Goal: Transaction & Acquisition: Purchase product/service

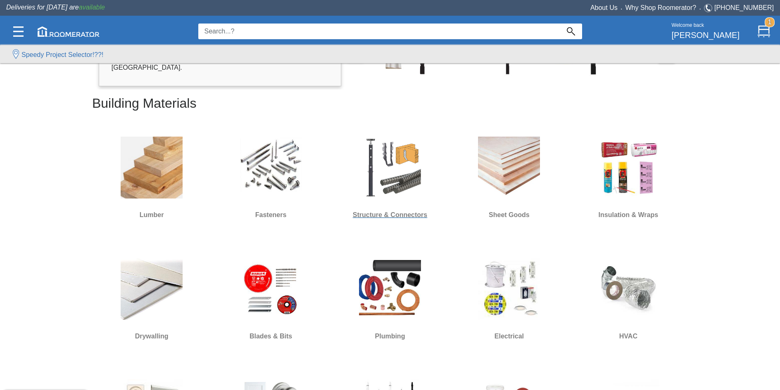
scroll to position [206, 0]
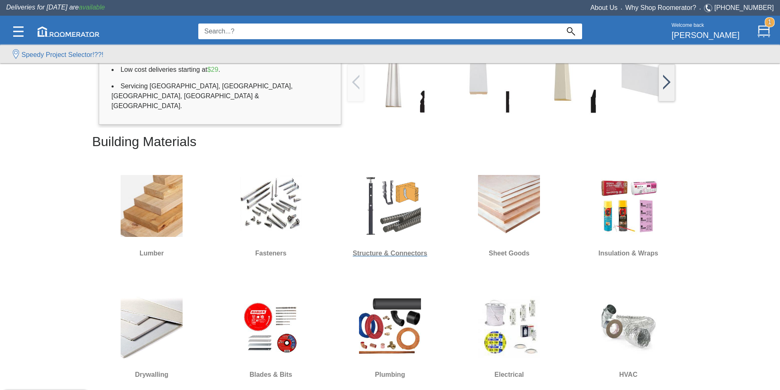
click at [393, 209] on img at bounding box center [390, 206] width 62 height 62
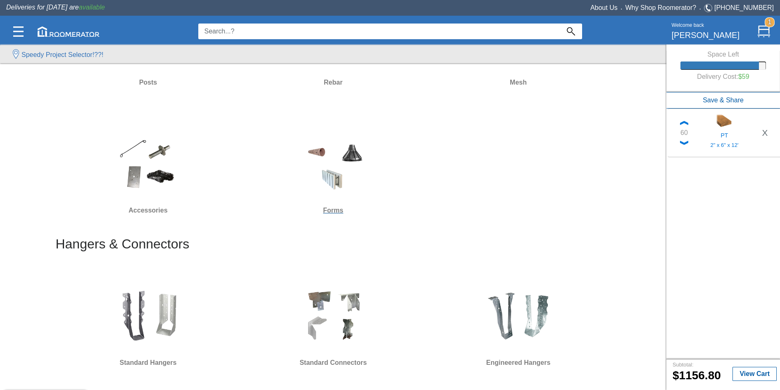
scroll to position [272, 0]
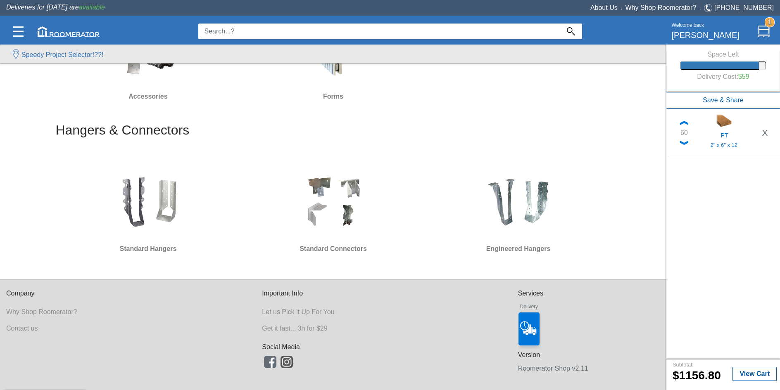
click at [250, 260] on div "Standard Connectors" at bounding box center [332, 212] width 185 height 102
click at [306, 267] on div "Standard Connectors" at bounding box center [332, 212] width 185 height 128
click at [310, 202] on img at bounding box center [333, 202] width 62 height 62
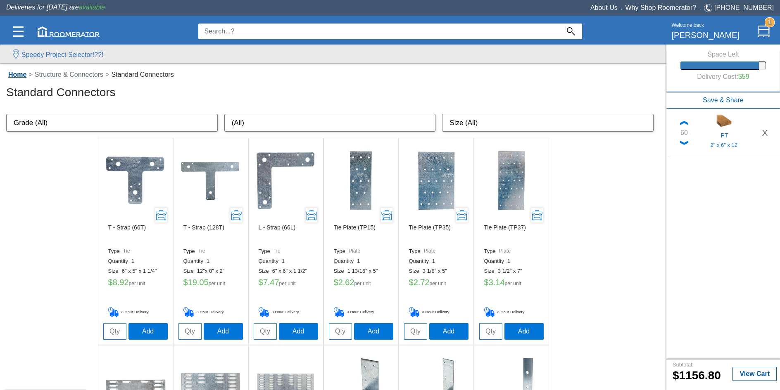
click at [11, 71] on link "Home" at bounding box center [17, 74] width 22 height 7
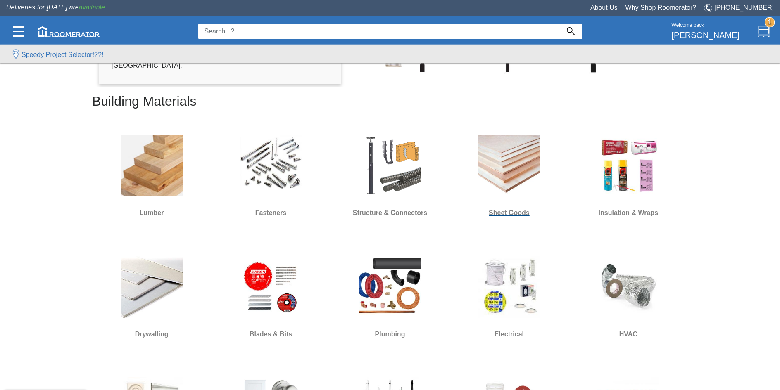
scroll to position [248, 0]
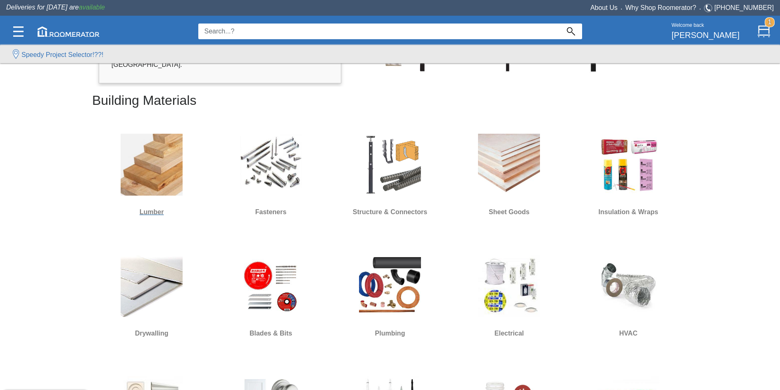
click at [144, 164] on img at bounding box center [152, 165] width 62 height 62
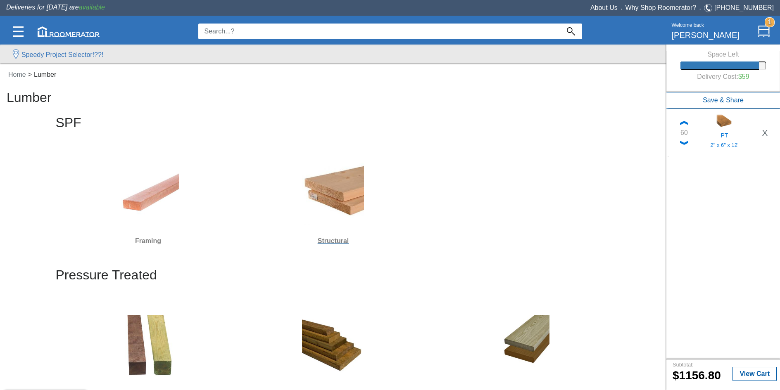
scroll to position [124, 0]
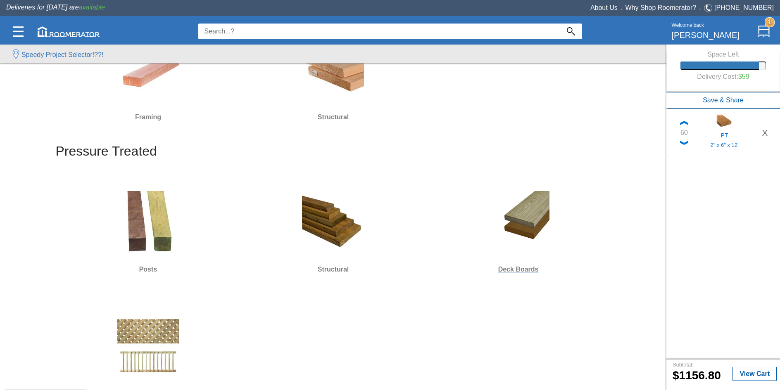
click at [531, 225] on img at bounding box center [518, 222] width 62 height 62
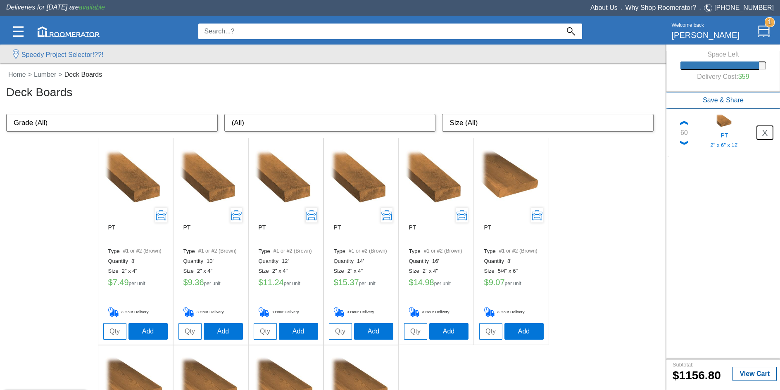
drag, startPoint x: 765, startPoint y: 131, endPoint x: 731, endPoint y: 156, distance: 42.0
click at [765, 131] on button "X" at bounding box center [764, 133] width 16 height 14
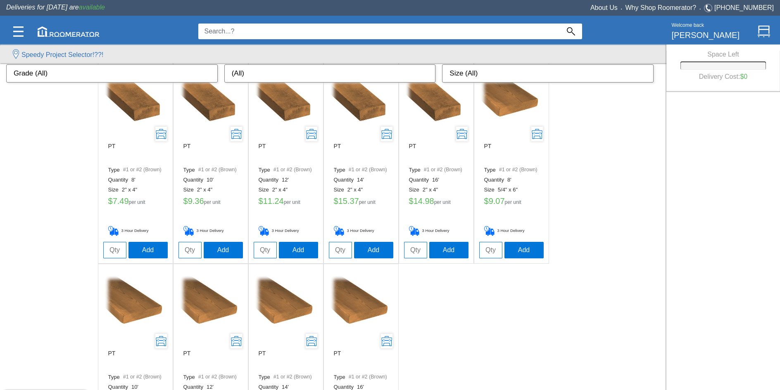
scroll to position [147, 0]
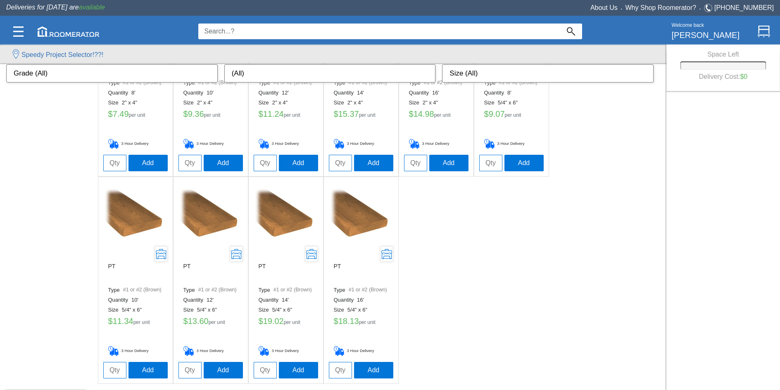
click at [186, 374] on input "tel" at bounding box center [189, 370] width 23 height 17
type input "14"
click at [232, 365] on button "Add" at bounding box center [223, 370] width 39 height 17
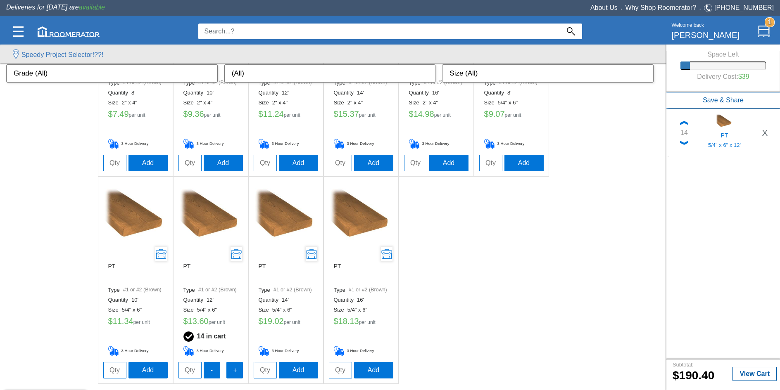
click at [581, 225] on div "PT Type #1 or #2 (Brown) Quantity 8' Size 2" x 4" $ 7.49 per unit 3 Hour Delive…" at bounding box center [333, 176] width 666 height 415
click at [83, 249] on div "PT Type #1 or #2 (Brown) Quantity 8' Size 2" x 4" $ 7.49 per unit 3 Hour Delive…" at bounding box center [333, 176] width 666 height 415
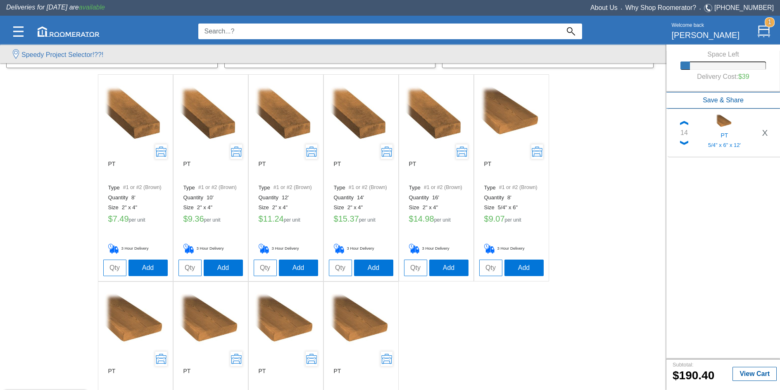
scroll to position [0, 0]
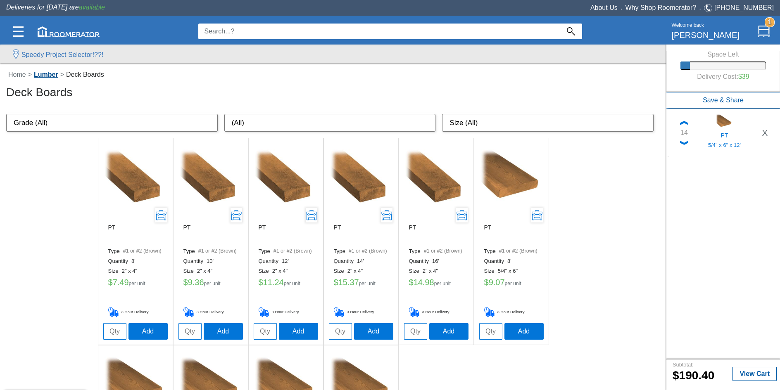
click at [52, 74] on link "Lumber" at bounding box center [46, 74] width 28 height 7
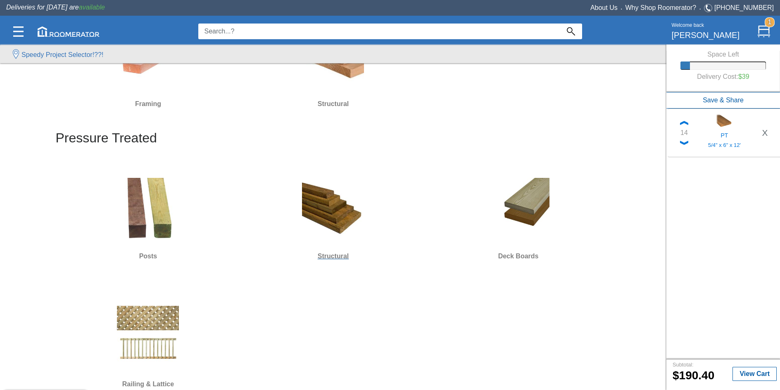
scroll to position [165, 0]
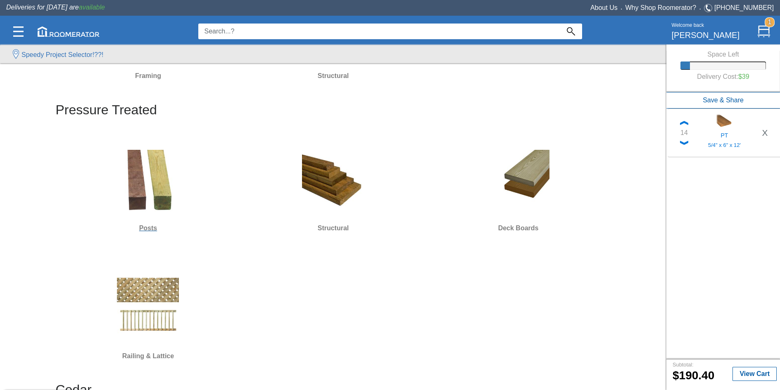
click at [184, 192] on div at bounding box center [148, 181] width 178 height 74
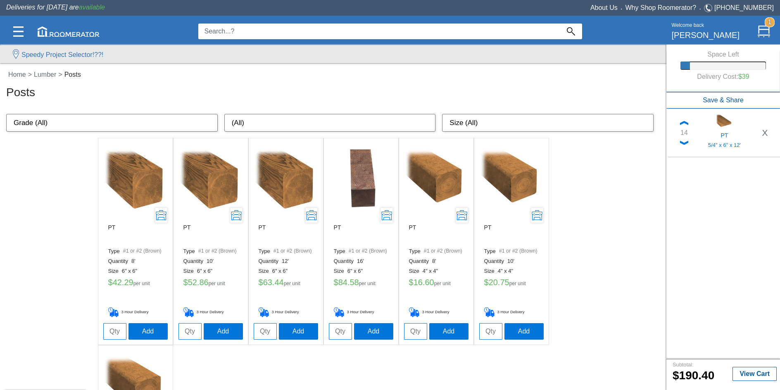
click at [110, 329] on input "tel" at bounding box center [114, 331] width 23 height 17
click at [261, 332] on input "tel" at bounding box center [265, 331] width 23 height 17
type input "5"
click at [290, 332] on button "Add" at bounding box center [298, 331] width 39 height 17
click at [250, 369] on ul "PT Type #1 or #2 (Brown) Quantity 8' Size 6" x 6" $ 42.29 per unit 3 Hour Deliv…" at bounding box center [333, 345] width 471 height 415
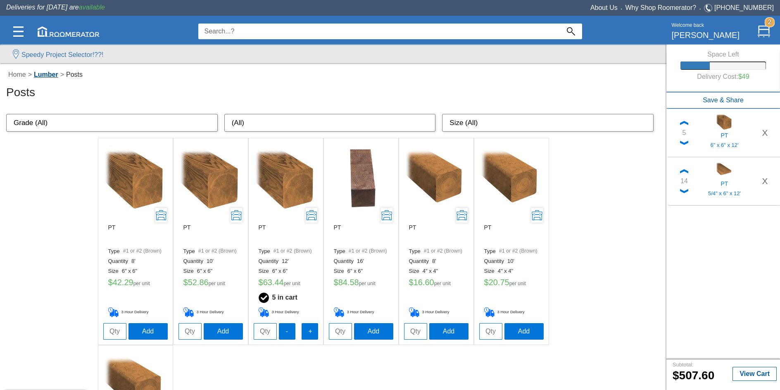
click at [49, 76] on link "Lumber" at bounding box center [46, 74] width 28 height 7
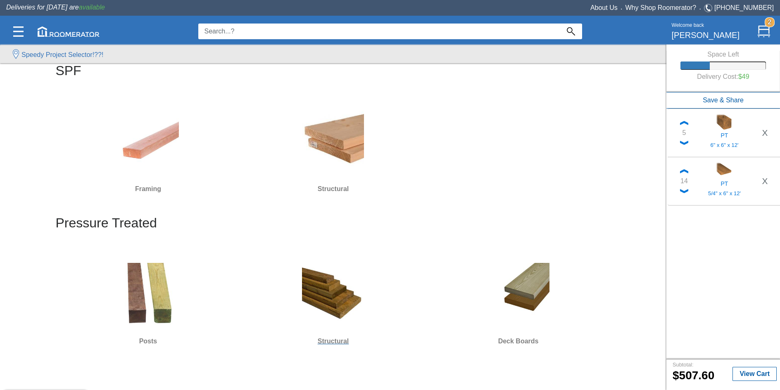
scroll to position [83, 0]
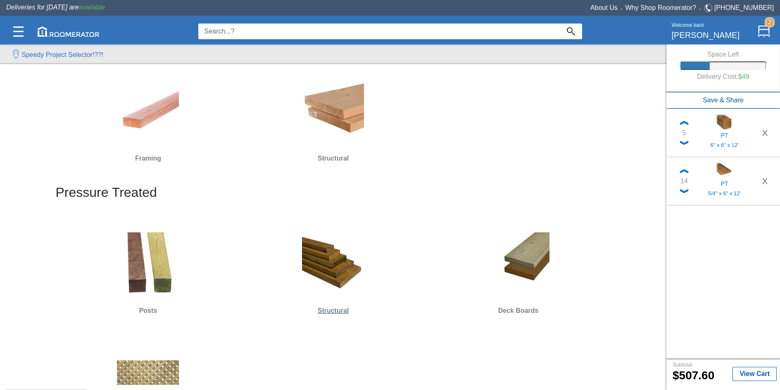
click at [333, 275] on img at bounding box center [333, 263] width 62 height 62
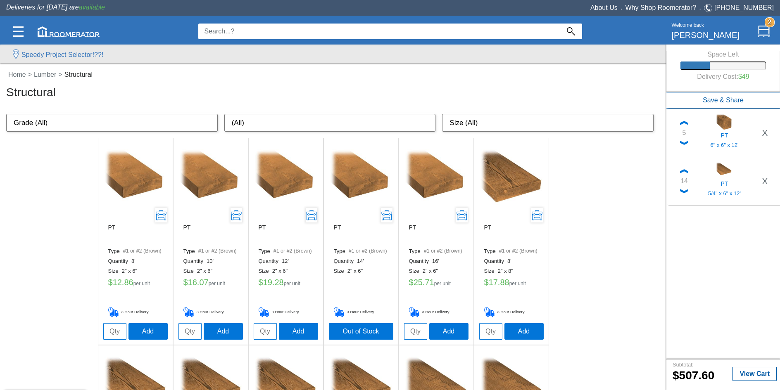
click at [166, 79] on div "Home > Lumber > Structural Structural" at bounding box center [335, 84] width 658 height 29
click at [251, 28] on input at bounding box center [378, 32] width 361 height 16
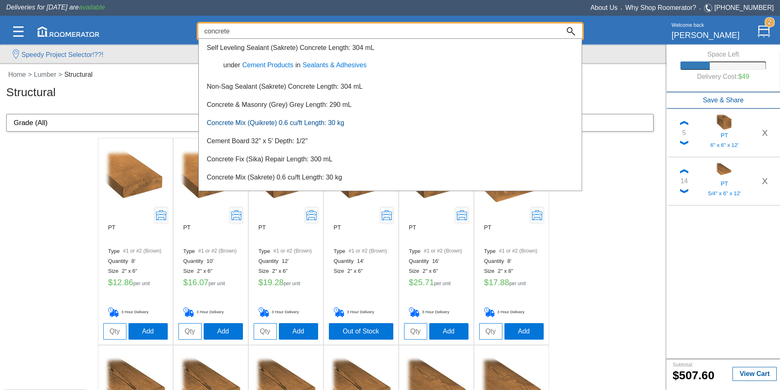
type input "concrete"
click at [251, 125] on link "Concrete Mix (Quikrete) 0.6 cu/ft Length: 30 kg" at bounding box center [275, 122] width 137 height 7
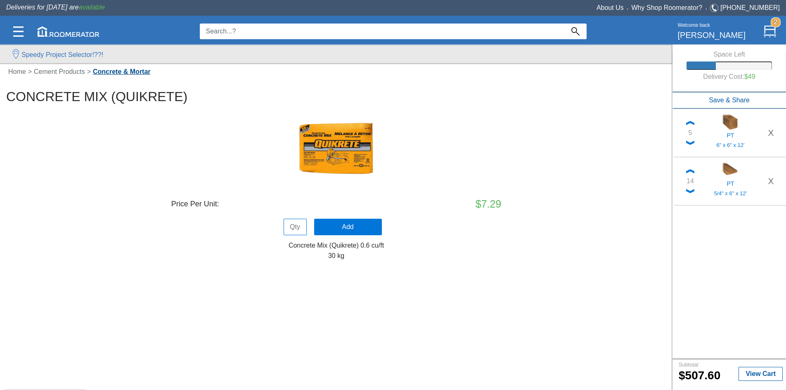
click at [118, 70] on link "Concrete & Mortar" at bounding box center [122, 71] width 62 height 7
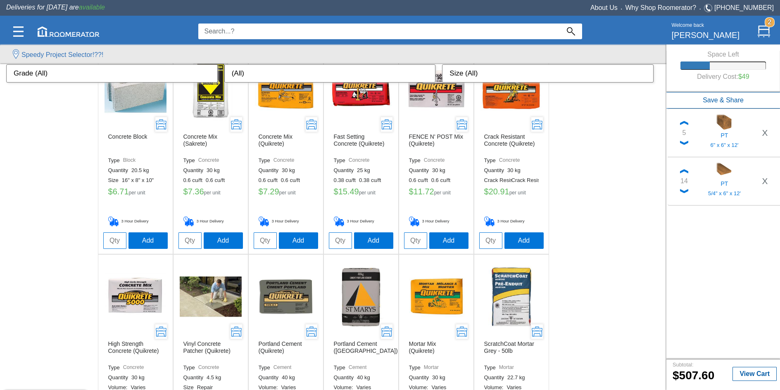
scroll to position [41, 0]
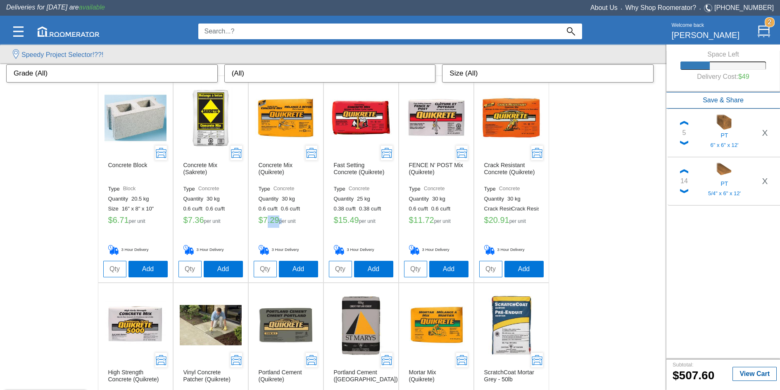
drag, startPoint x: 268, startPoint y: 228, endPoint x: 285, endPoint y: 222, distance: 18.0
click at [285, 222] on div "$ 7.29 per unit" at bounding box center [285, 223] width 54 height 14
click at [262, 270] on input "tel" at bounding box center [265, 269] width 23 height 17
type input "2"
click at [296, 269] on button "Add" at bounding box center [298, 269] width 39 height 17
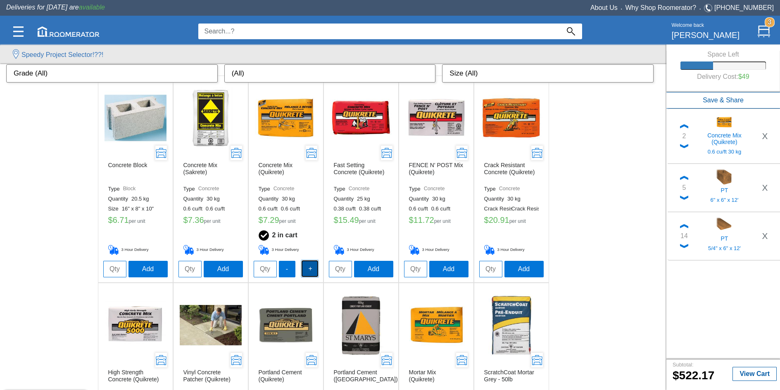
click at [311, 269] on button "+" at bounding box center [309, 269] width 17 height 17
click at [62, 98] on div "Concrete Block Type Block Quantity 20.5 kg Size 16" x 8" x 10" $ 6.71 per unit …" at bounding box center [333, 387] width 666 height 622
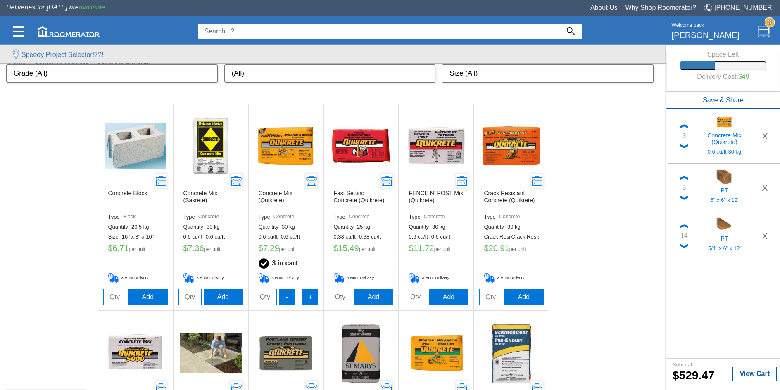
scroll to position [0, 0]
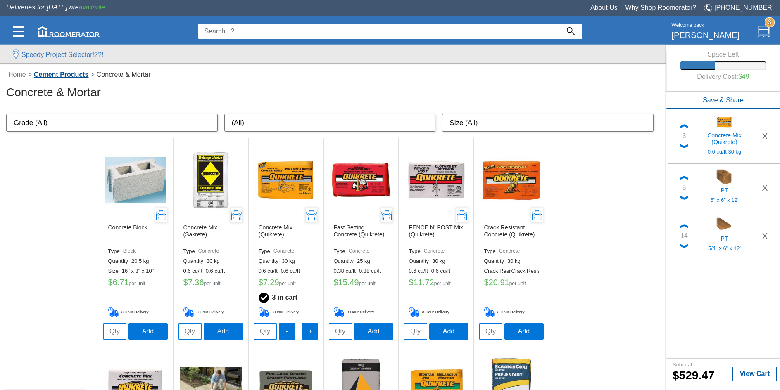
click at [78, 71] on link "Cement Products" at bounding box center [61, 74] width 59 height 7
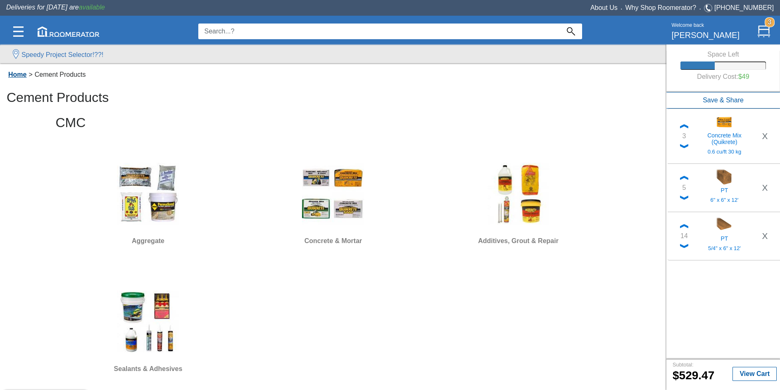
click at [21, 73] on link "Home" at bounding box center [17, 74] width 22 height 7
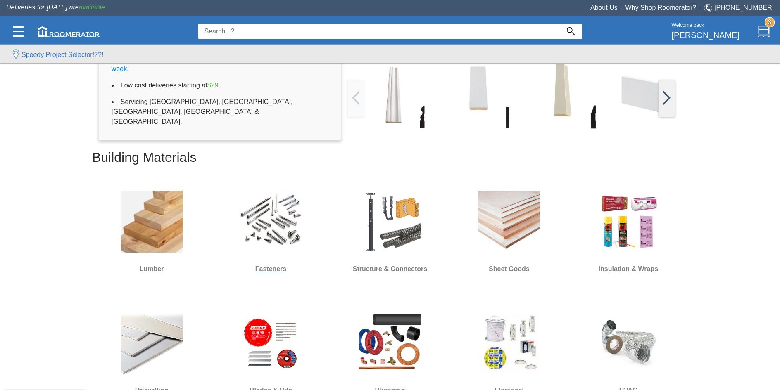
scroll to position [206, 0]
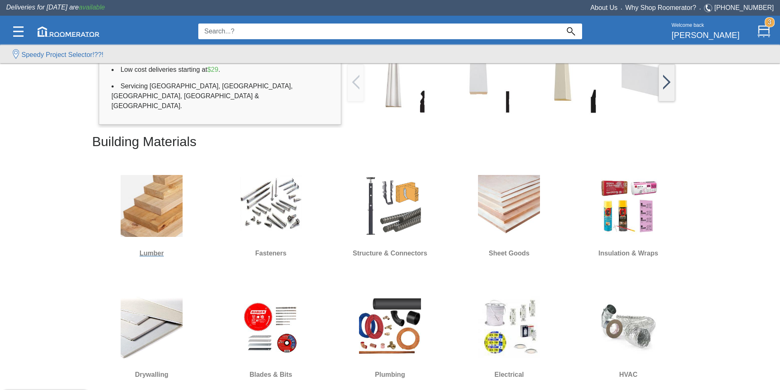
click at [172, 175] on img at bounding box center [152, 206] width 62 height 62
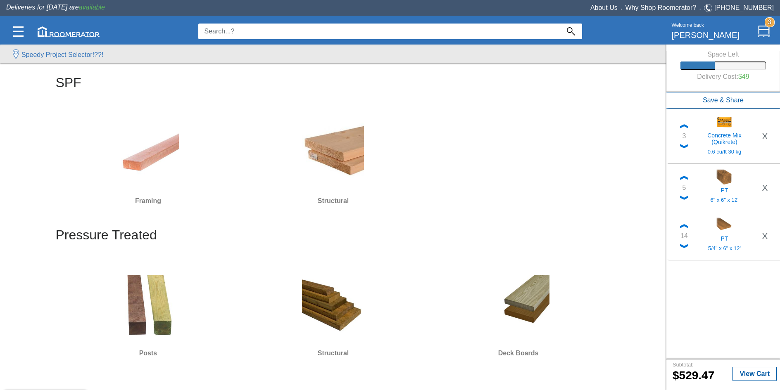
scroll to position [124, 0]
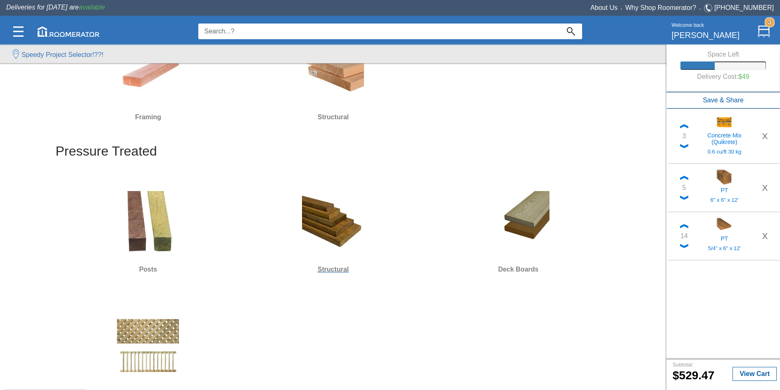
click at [344, 223] on img at bounding box center [333, 222] width 62 height 62
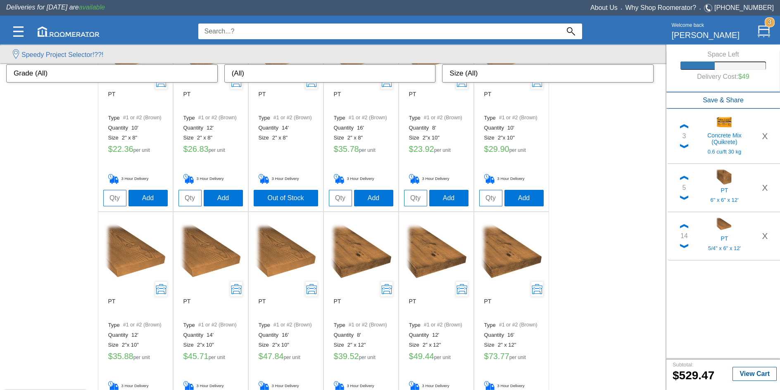
scroll to position [355, 0]
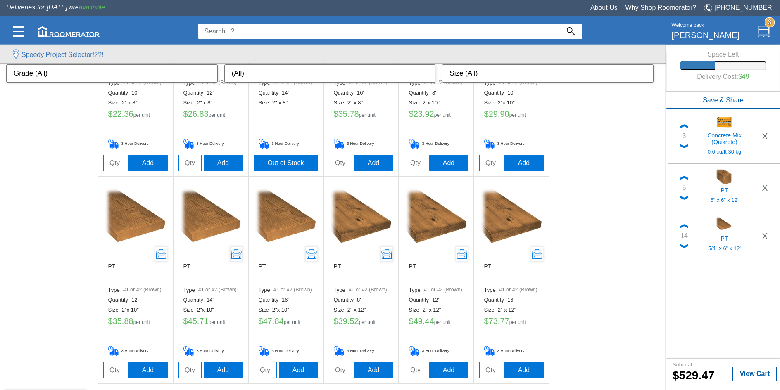
click at [109, 370] on input "tel" at bounding box center [114, 370] width 23 height 17
type input "7"
click at [146, 373] on button "Add" at bounding box center [147, 370] width 39 height 17
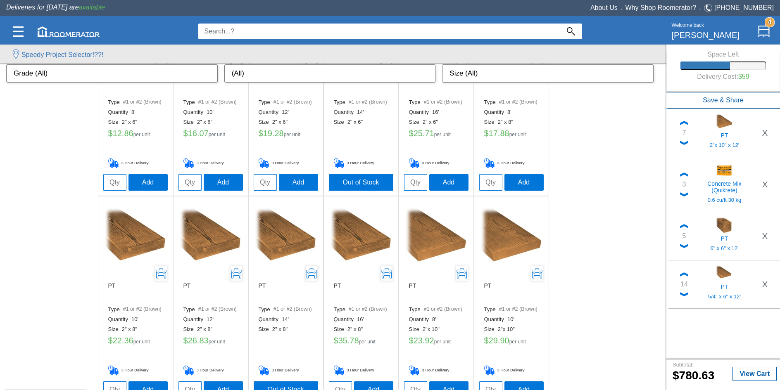
scroll to position [148, 0]
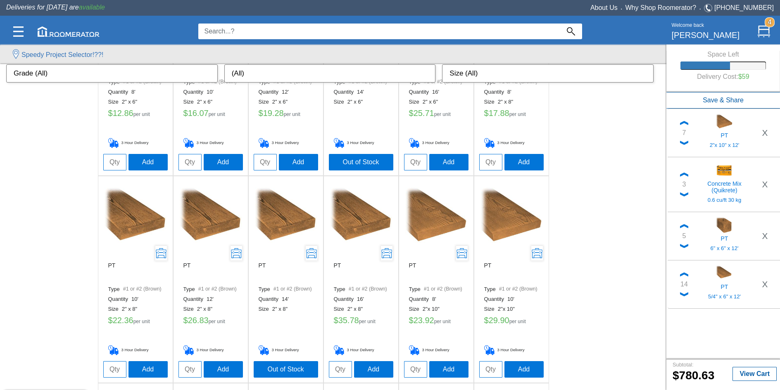
click at [217, 219] on img at bounding box center [211, 218] width 62 height 62
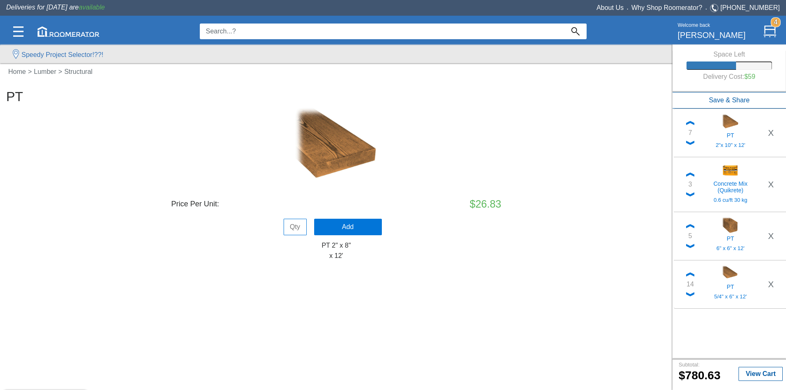
click at [142, 133] on div "PT Price Per Unit: $26.83 Add PT 2" x 8" x 12'" at bounding box center [336, 175] width 660 height 170
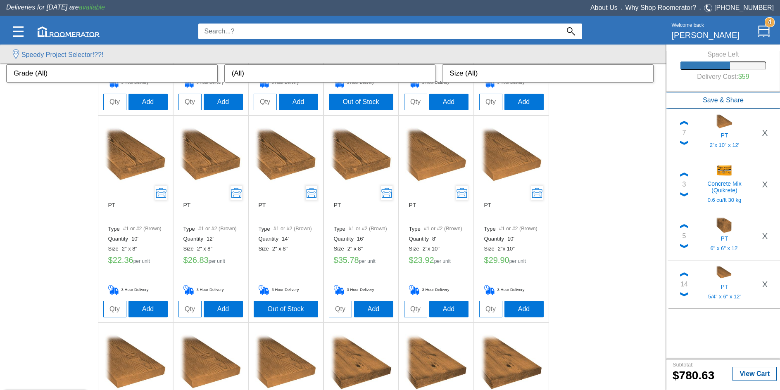
scroll to position [206, 0]
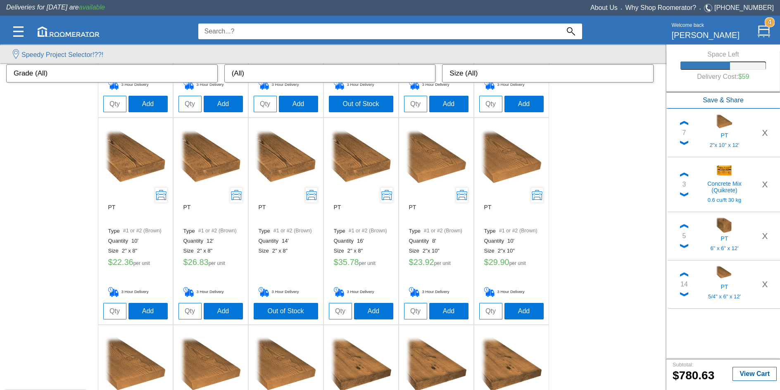
click at [277, 165] on img at bounding box center [286, 160] width 62 height 62
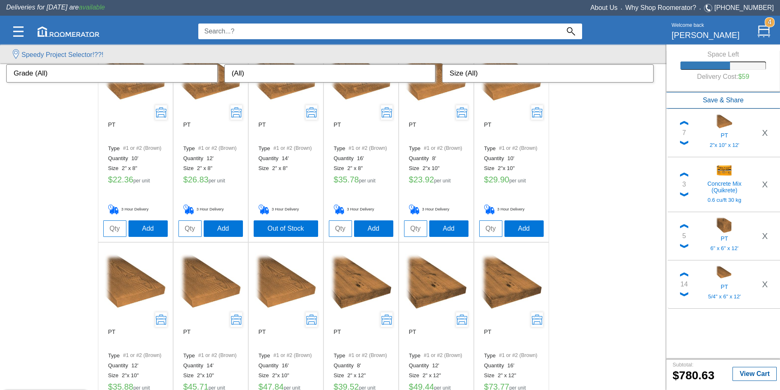
scroll to position [248, 0]
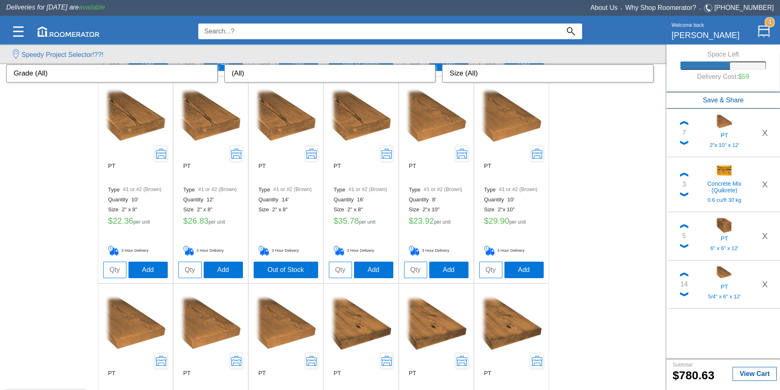
click at [220, 118] on img at bounding box center [211, 119] width 62 height 62
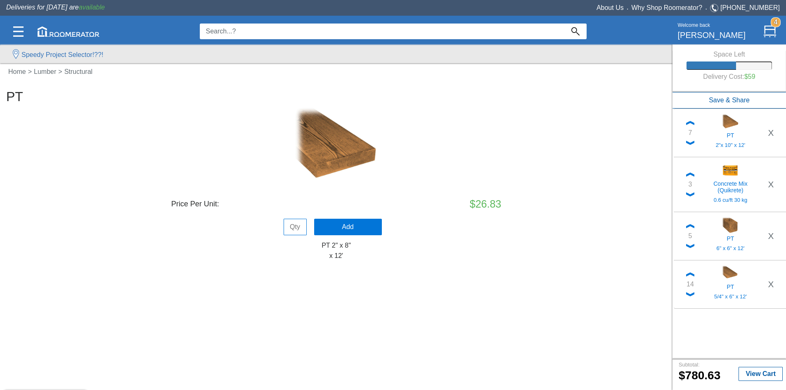
click at [209, 145] on div "PT Price Per Unit: $26.83 Add PT 2" x 8" x 12'" at bounding box center [336, 175] width 660 height 170
drag, startPoint x: 62, startPoint y: 185, endPoint x: 76, endPoint y: 97, distance: 89.5
click at [62, 185] on div "PT Price Per Unit: $26.83 Add PT 2" x 8" x 12'" at bounding box center [336, 175] width 660 height 170
click at [78, 69] on link "Structural" at bounding box center [80, 71] width 36 height 7
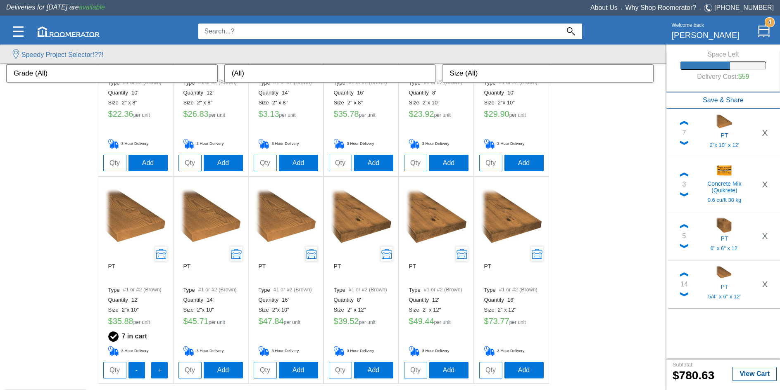
scroll to position [231, 0]
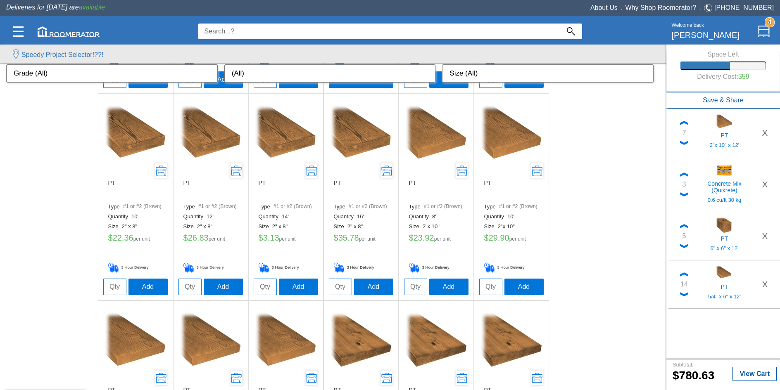
click at [68, 230] on div "PT Type #1 or #2 (Brown) Quantity 8' Size 2" x 6" $ 12.86 per unit 3 Hour Deliv…" at bounding box center [333, 197] width 666 height 622
click at [692, 321] on div "7 PT 2"x 10" x 12' X 3 Concrete Mix (Quikrete) 0.6 cu/ft 30 kg X 5 PT 6" x 6" x…" at bounding box center [724, 232] width 114 height 246
click at [265, 285] on input "tel" at bounding box center [265, 287] width 23 height 17
type input "4"
click at [293, 285] on button "Add" at bounding box center [298, 286] width 39 height 17
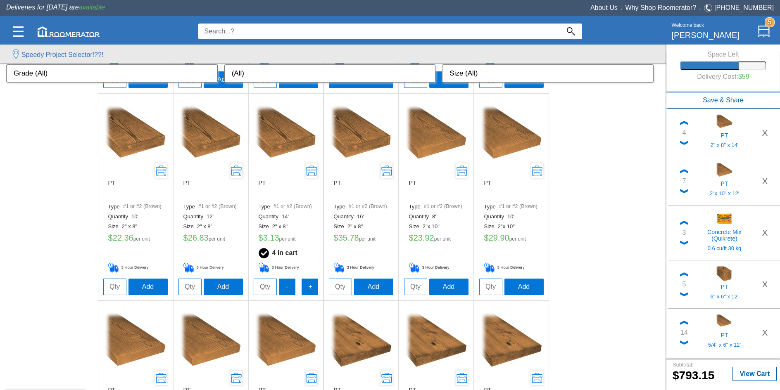
scroll to position [190, 0]
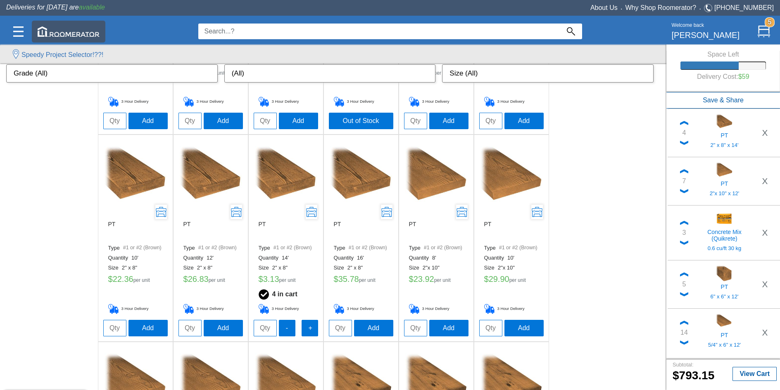
click at [70, 31] on img at bounding box center [69, 31] width 62 height 10
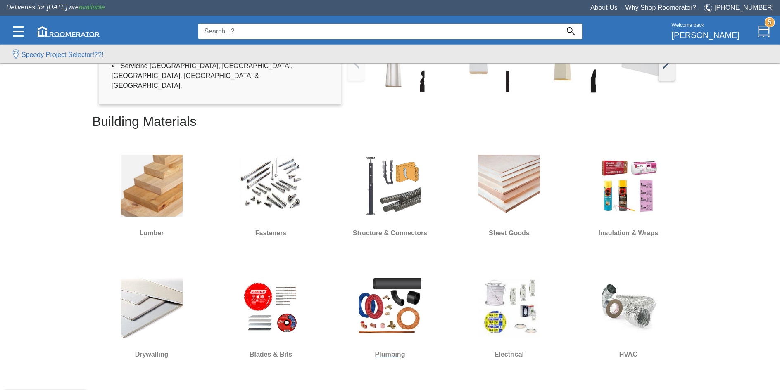
scroll to position [248, 0]
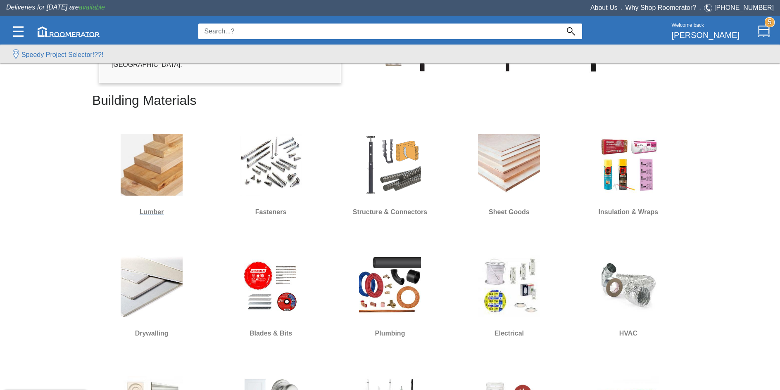
click at [135, 180] on img at bounding box center [152, 165] width 62 height 62
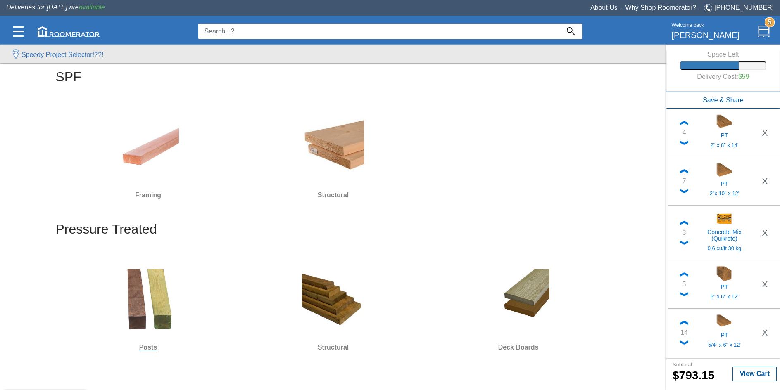
scroll to position [124, 0]
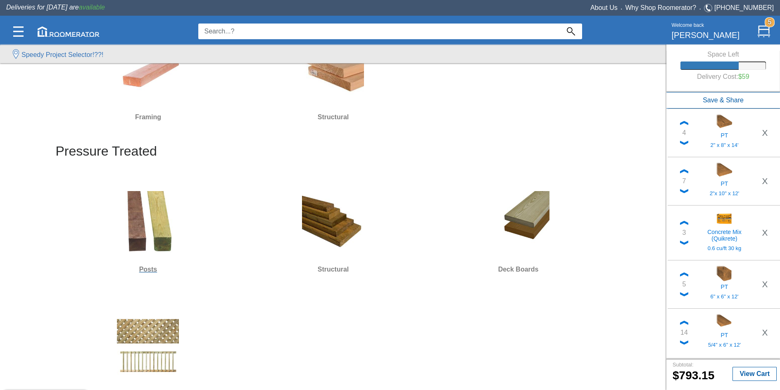
click at [138, 203] on img at bounding box center [148, 222] width 62 height 62
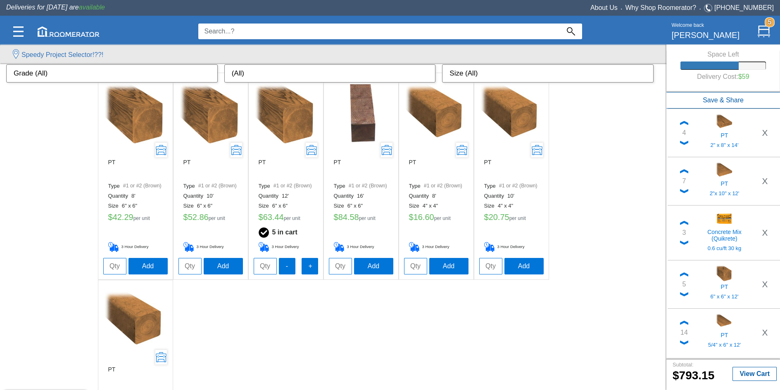
scroll to position [41, 0]
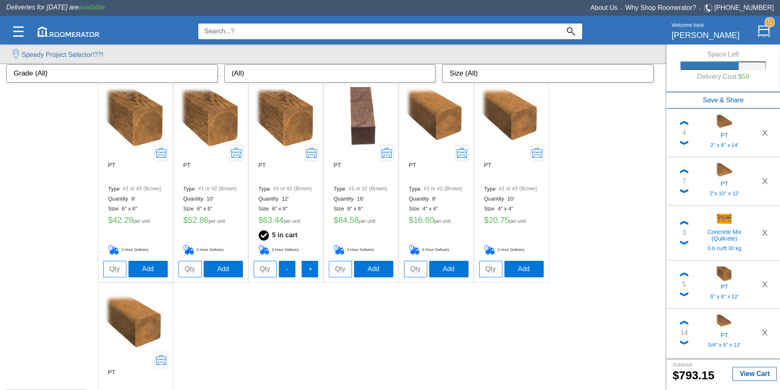
click at [410, 268] on input "tel" at bounding box center [415, 269] width 23 height 17
type input "3"
click at [441, 270] on button "Add" at bounding box center [448, 269] width 39 height 17
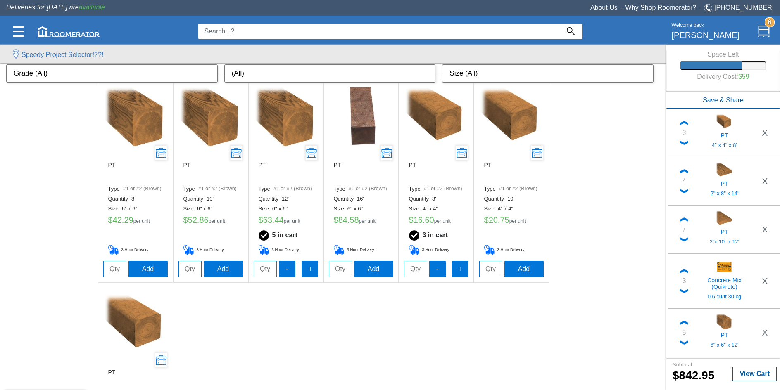
click at [330, 317] on ul "PT Type #1 or #2 (Brown) Quantity 8' Size 6" x 6" $ 42.29 per unit 3 Hour Deliv…" at bounding box center [333, 283] width 471 height 415
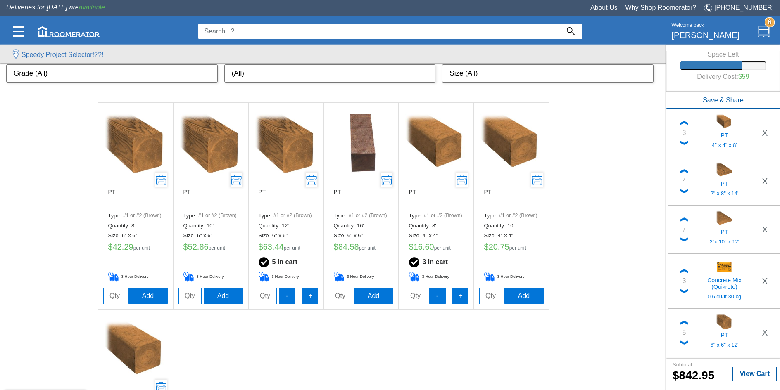
scroll to position [0, 0]
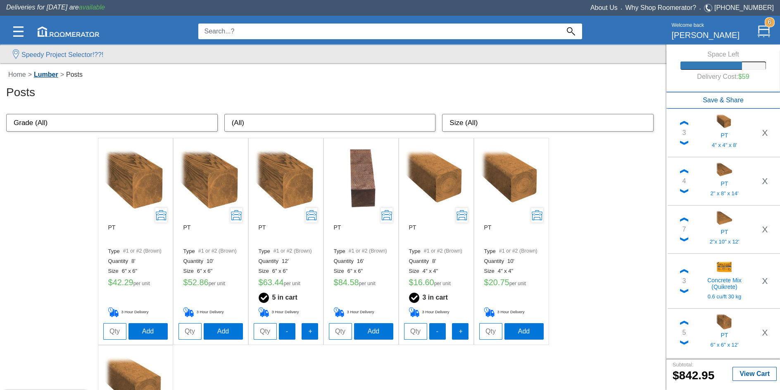
click at [52, 76] on link "Lumber" at bounding box center [46, 74] width 28 height 7
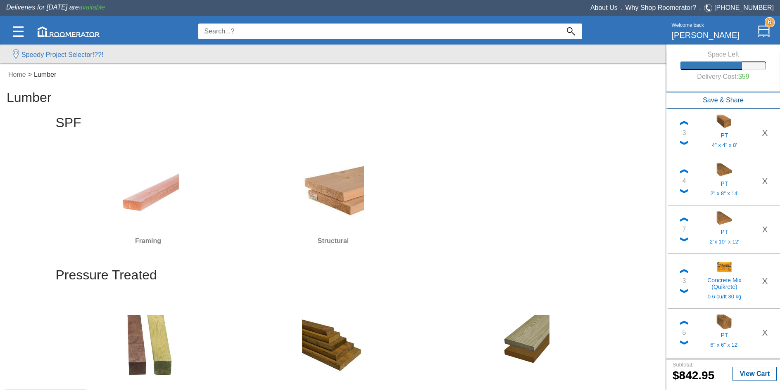
scroll to position [165, 0]
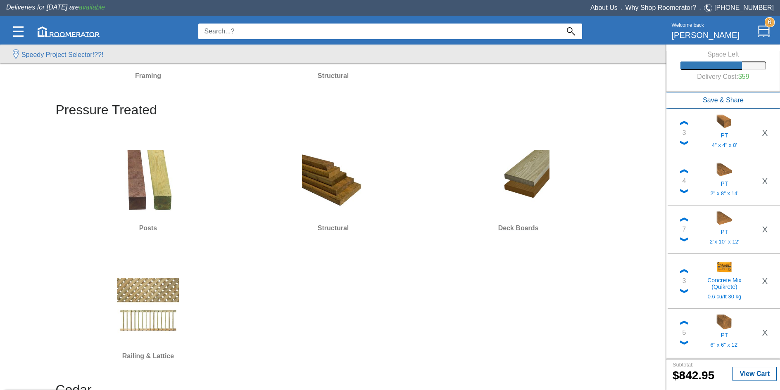
click at [518, 195] on img at bounding box center [518, 181] width 62 height 62
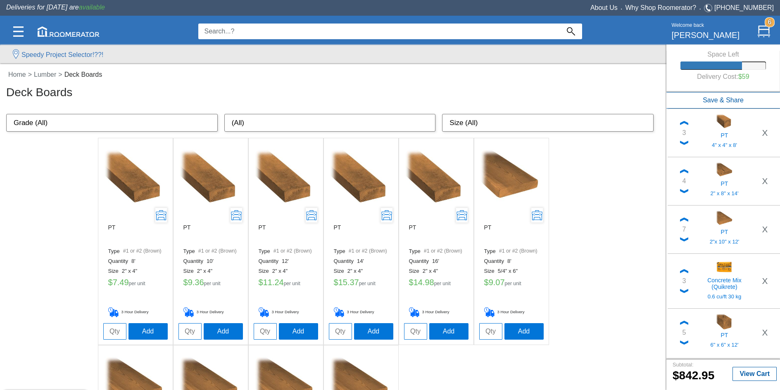
click at [120, 332] on input "tel" at bounding box center [114, 331] width 23 height 17
type input "8"
click at [153, 329] on button "Add" at bounding box center [147, 331] width 39 height 17
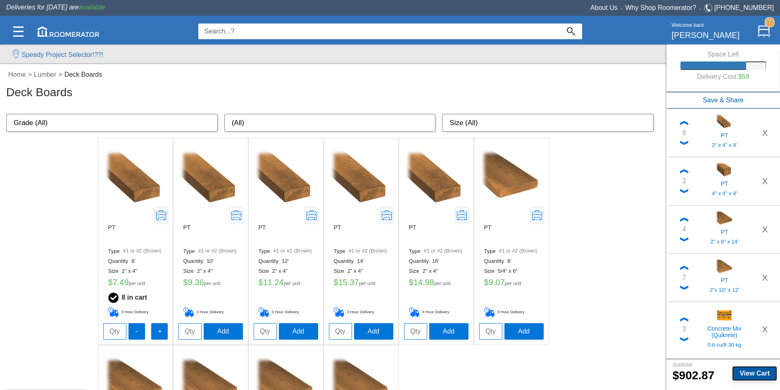
click at [741, 376] on b "View Cart" at bounding box center [754, 373] width 30 height 7
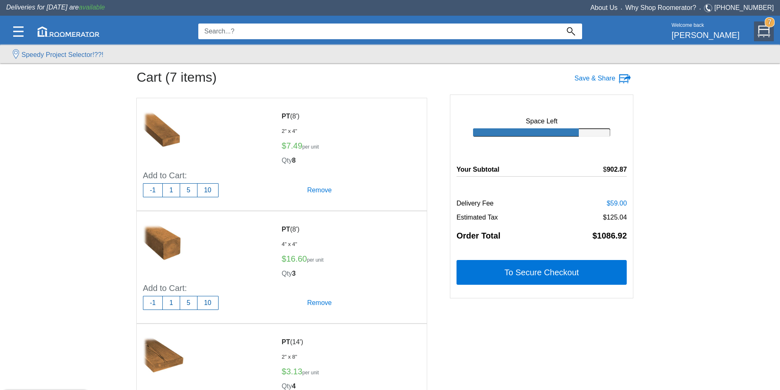
click at [372, 26] on input at bounding box center [378, 32] width 361 height 16
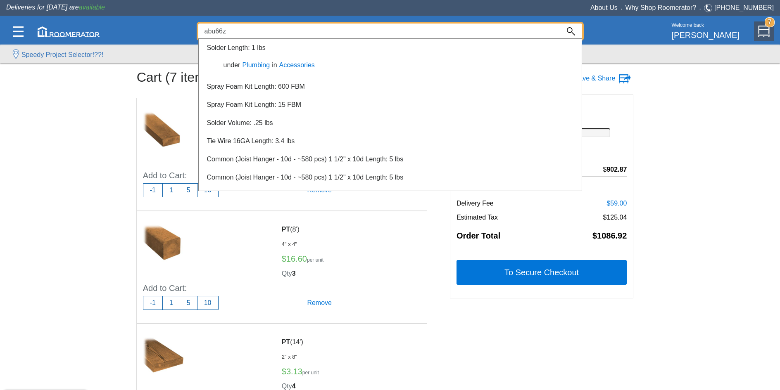
type input "abu66z"
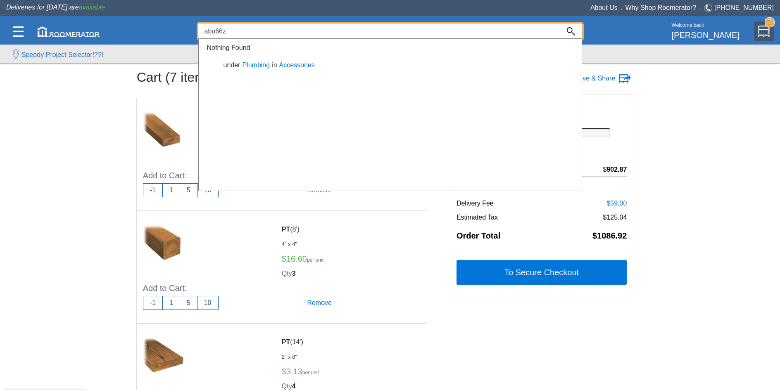
click at [88, 208] on div at bounding box center [390, 215] width 780 height 349
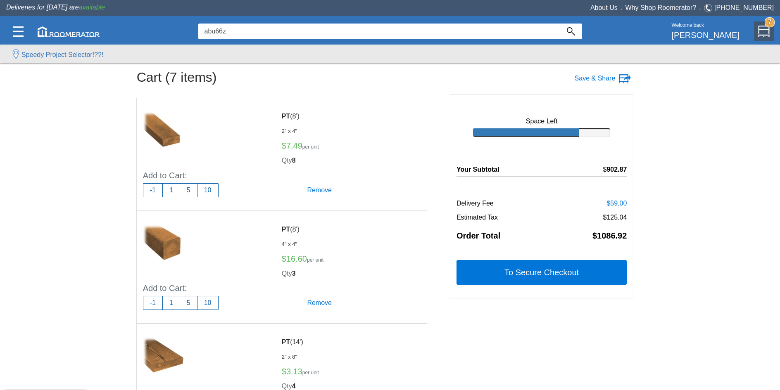
click at [690, 241] on div "Cart (7 items) Save & Share Space Left Subtotal $902.87 Delivery Fee $59.00 Est…" at bounding box center [390, 239] width 780 height 479
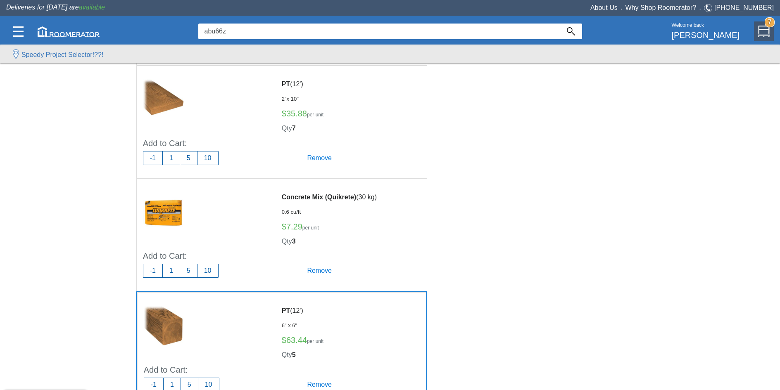
scroll to position [454, 0]
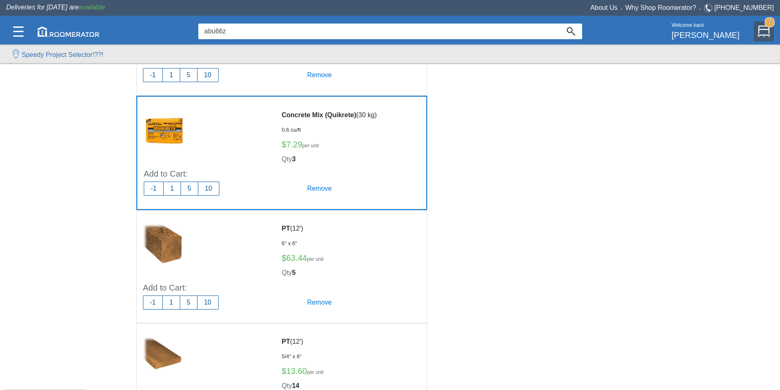
click at [176, 131] on img at bounding box center [164, 130] width 41 height 41
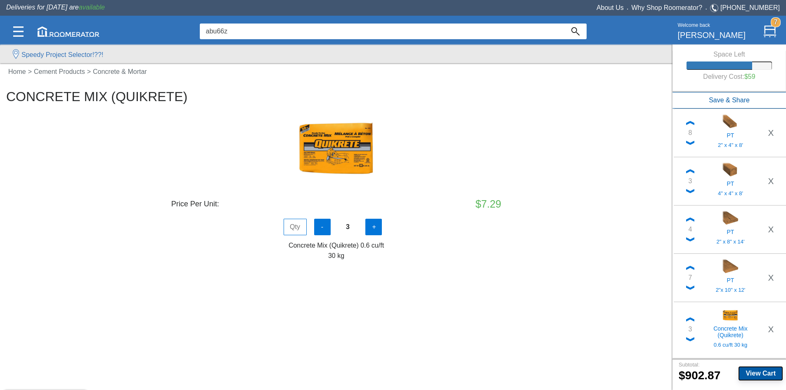
click at [767, 370] on button "View Cart" at bounding box center [761, 374] width 44 height 14
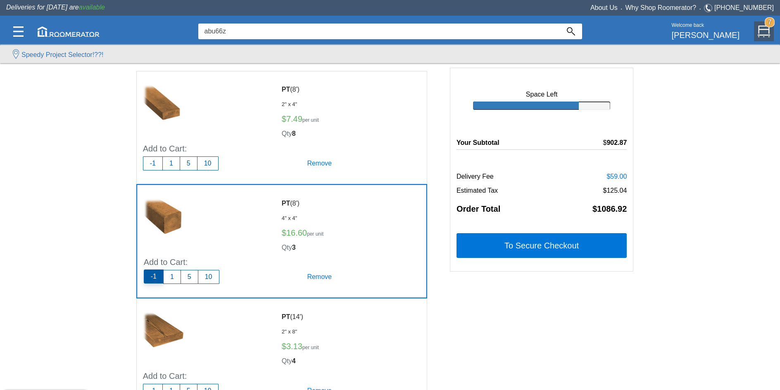
scroll to position [41, 0]
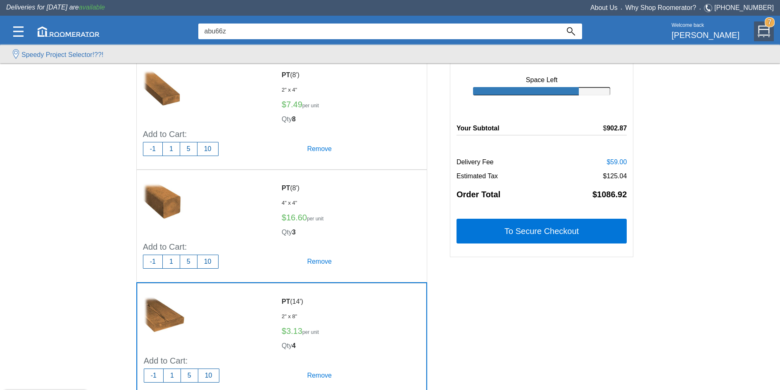
click at [254, 325] on div at bounding box center [210, 317] width 132 height 54
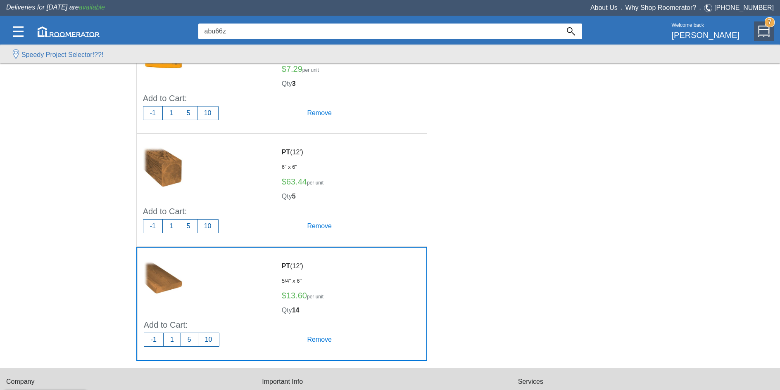
scroll to position [537, 0]
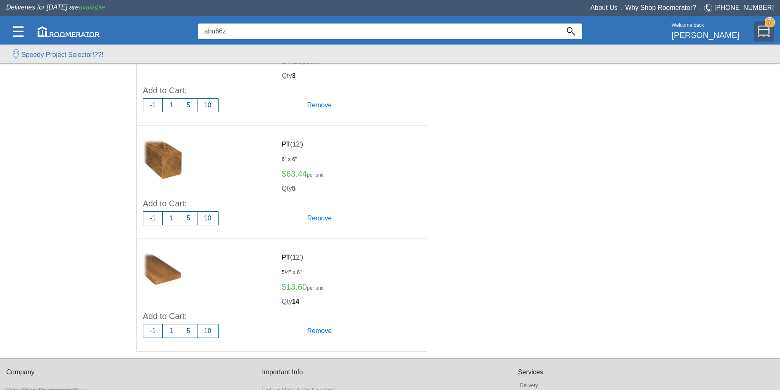
click at [245, 32] on input "abu66z" at bounding box center [378, 32] width 361 height 16
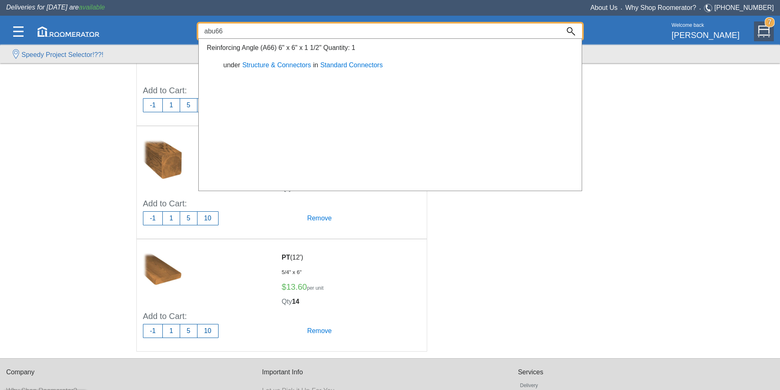
click at [228, 31] on input "abu66" at bounding box center [378, 32] width 361 height 16
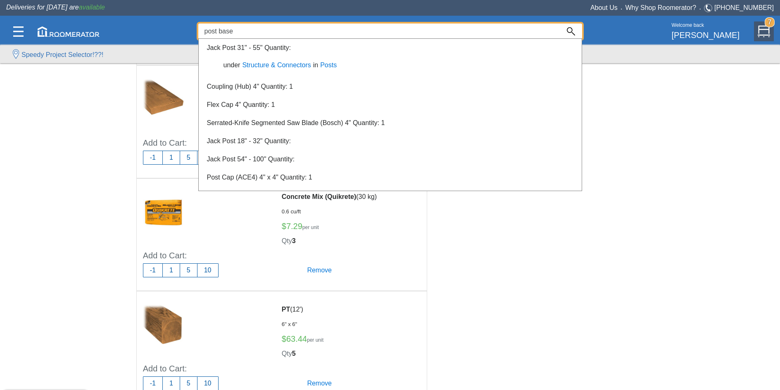
type input "post base"
click at [66, 148] on div at bounding box center [390, 215] width 780 height 349
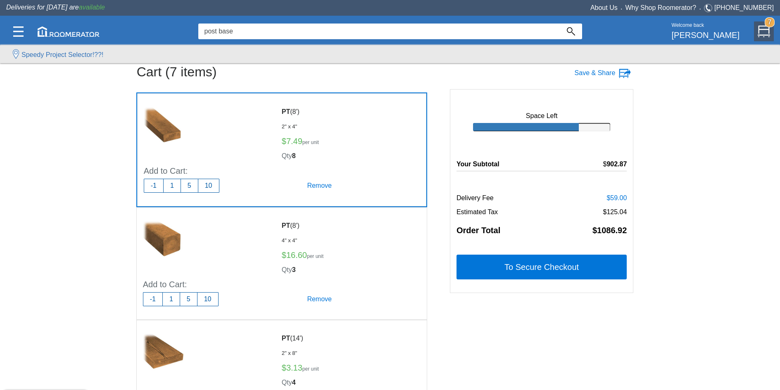
scroll to position [0, 0]
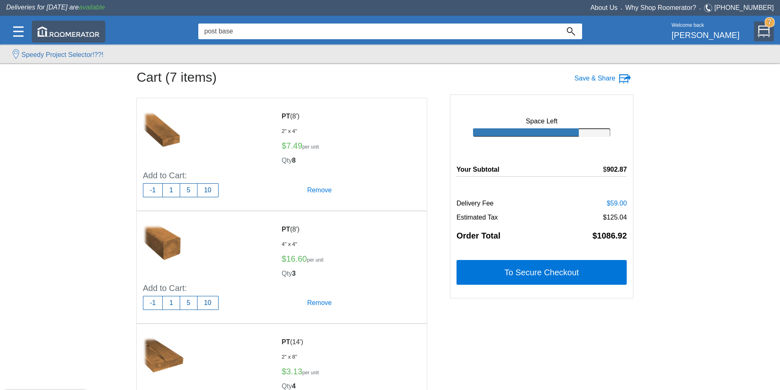
click at [86, 38] on div at bounding box center [68, 32] width 73 height 22
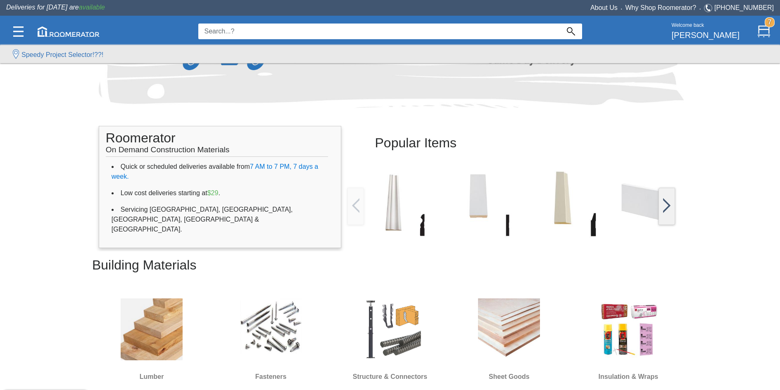
scroll to position [330, 0]
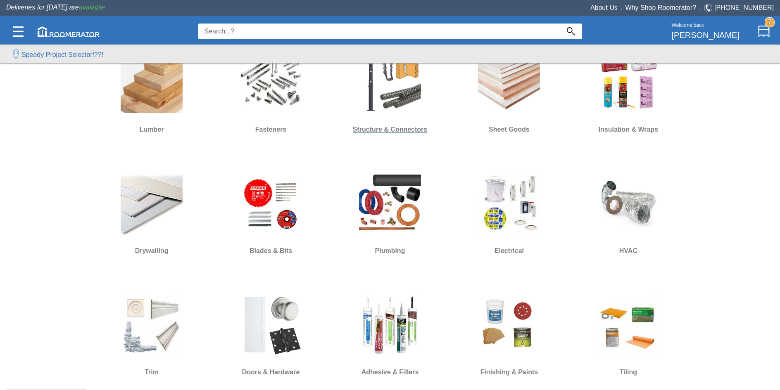
click at [438, 105] on div at bounding box center [389, 82] width 103 height 74
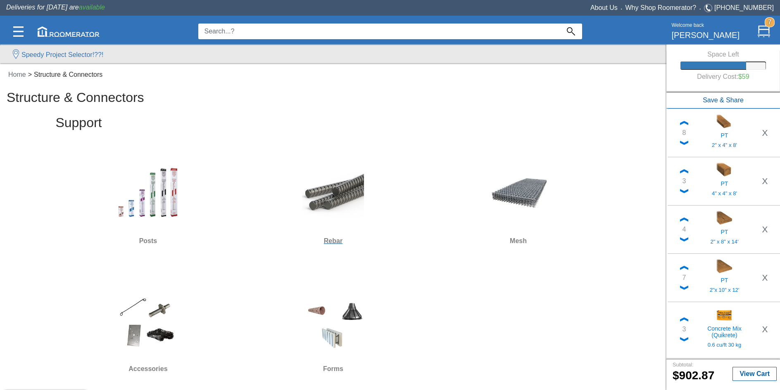
scroll to position [206, 0]
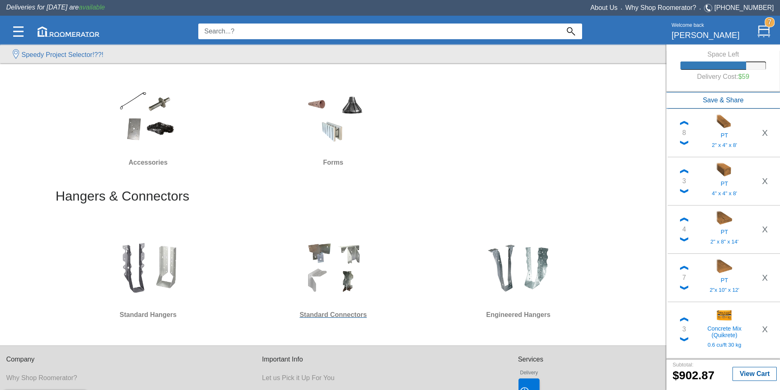
click at [316, 275] on img at bounding box center [333, 268] width 62 height 62
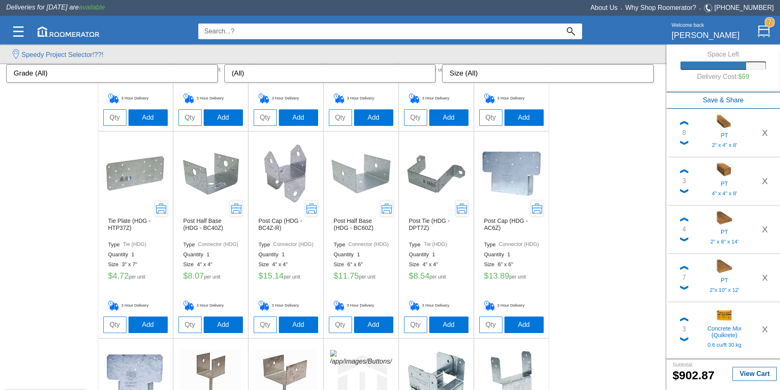
scroll to position [1032, 0]
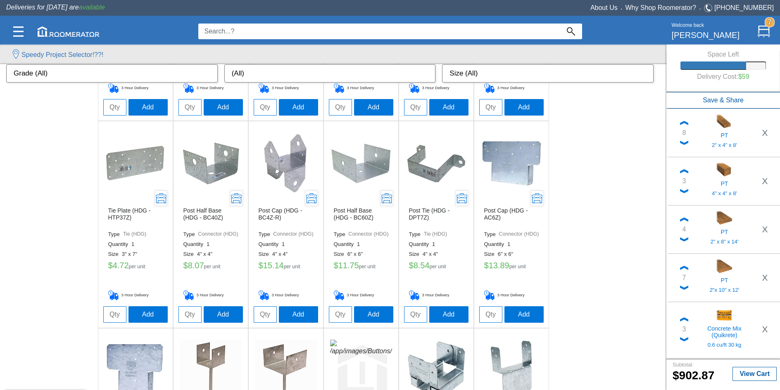
click at [203, 168] on img at bounding box center [211, 164] width 62 height 62
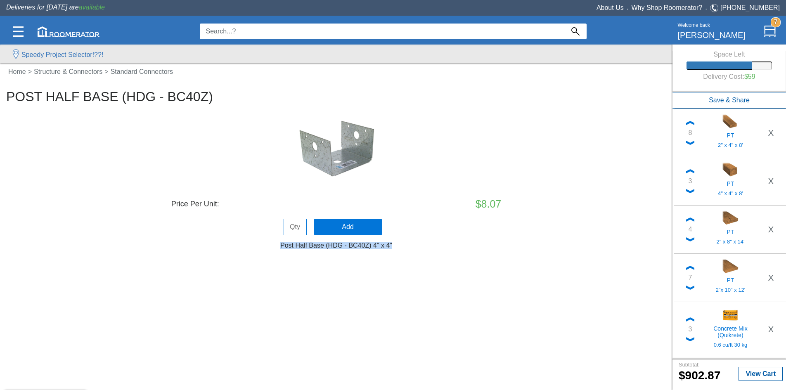
drag, startPoint x: 407, startPoint y: 246, endPoint x: 274, endPoint y: 245, distance: 132.5
click at [274, 245] on h6 "Post Half Base (HDG - BC40Z) 4" x 4"" at bounding box center [336, 245] width 660 height 7
copy h6 "Post Half Base (HDG - BC40Z) 4" x 4""
